Goal: Find specific page/section

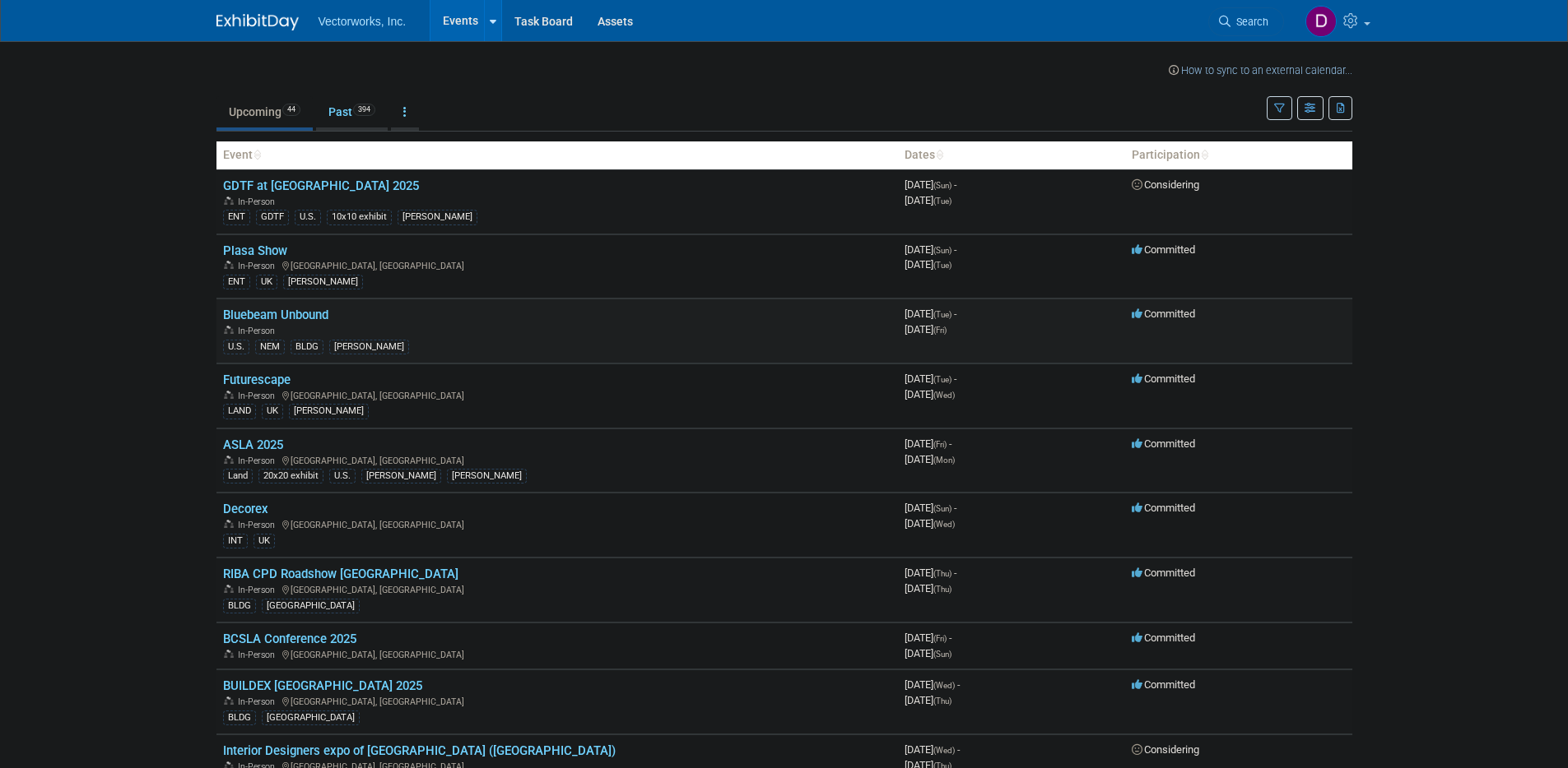
click at [279, 317] on link "Bluebeam Unbound" at bounding box center [275, 316] width 105 height 15
click at [252, 446] on link "ASLA 2025" at bounding box center [253, 445] width 60 height 15
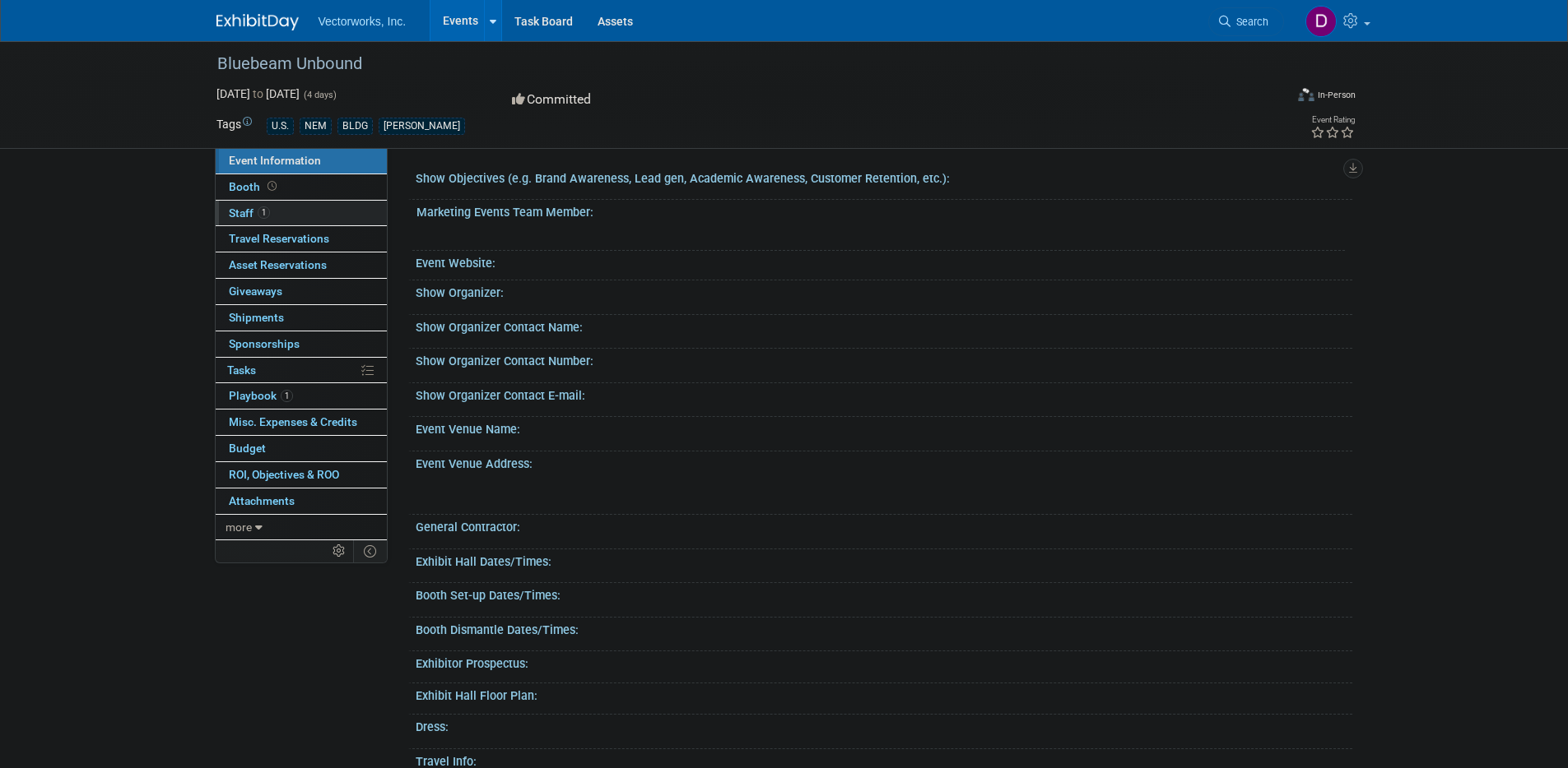
click at [237, 212] on span "Staff 1" at bounding box center [250, 213] width 42 height 13
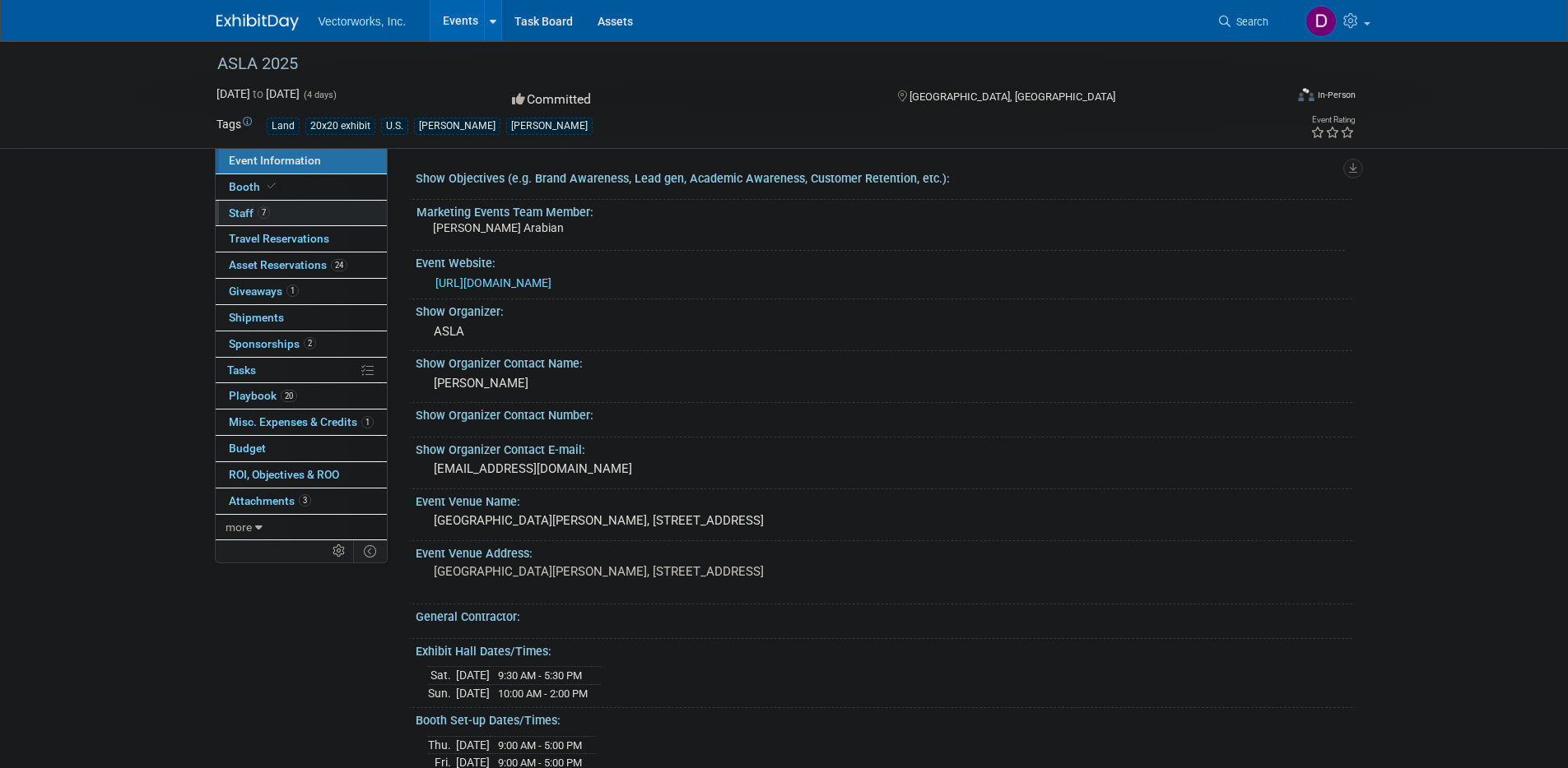
click at [239, 212] on span "Staff 7" at bounding box center [250, 213] width 42 height 13
